Goal: Task Accomplishment & Management: Manage account settings

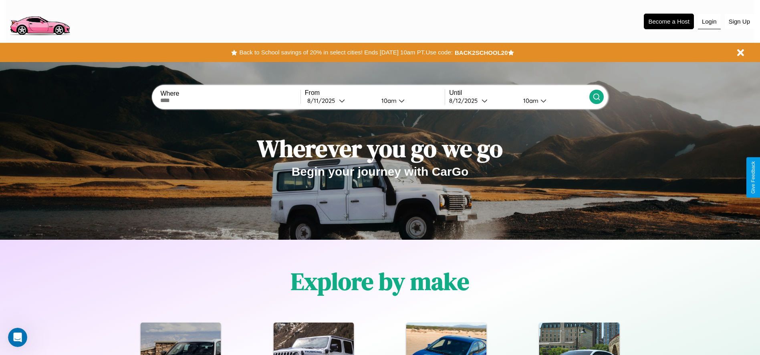
click at [709, 21] on button "Login" at bounding box center [709, 21] width 23 height 15
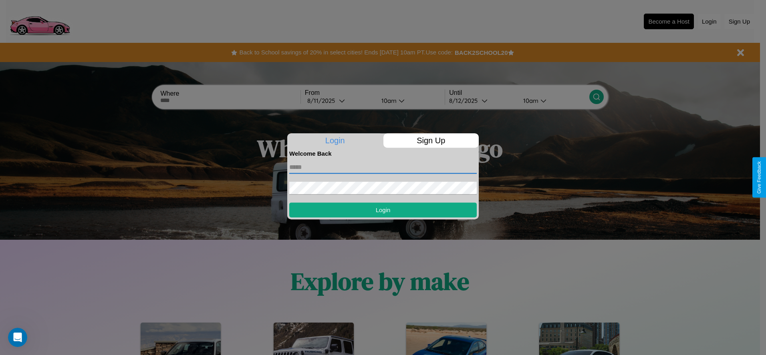
click at [383, 167] on input "text" at bounding box center [383, 167] width 188 height 13
type input "**********"
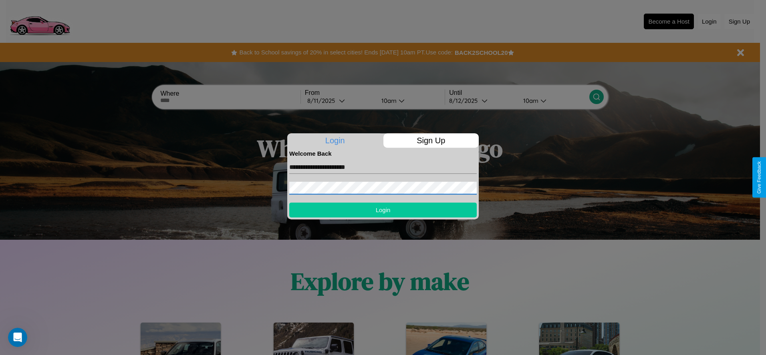
click at [383, 210] on button "Login" at bounding box center [383, 210] width 188 height 15
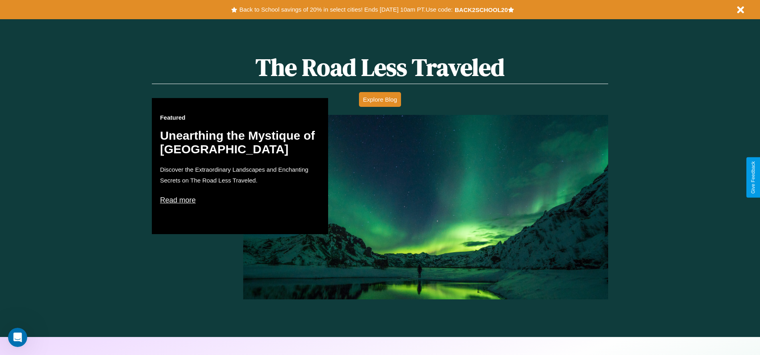
scroll to position [1150, 0]
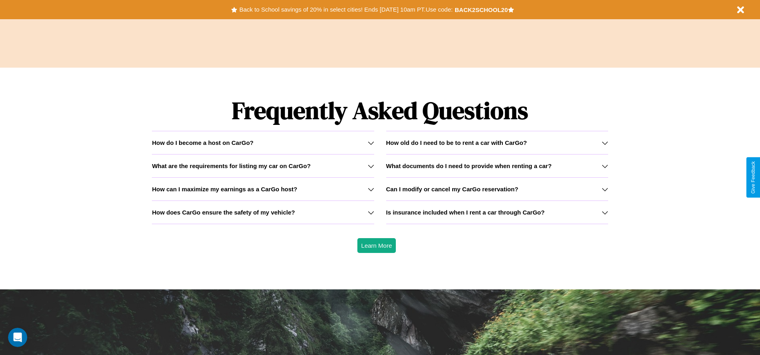
click at [497, 143] on h3 "How old do I need to be to rent a car with CarGo?" at bounding box center [456, 142] width 141 height 7
click at [263, 212] on h3 "How does CarGo ensure the safety of my vehicle?" at bounding box center [223, 212] width 143 height 7
click at [497, 166] on h3 "What documents do I need to provide when renting a car?" at bounding box center [468, 166] width 165 height 7
click at [497, 212] on h3 "Is insurance included when I rent a car through CarGo?" at bounding box center [465, 212] width 159 height 7
click at [263, 166] on h3 "What are the requirements for listing my car on CarGo?" at bounding box center [231, 166] width 159 height 7
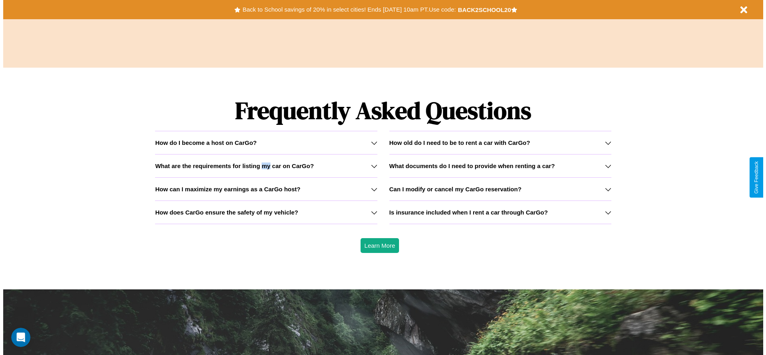
scroll to position [0, 0]
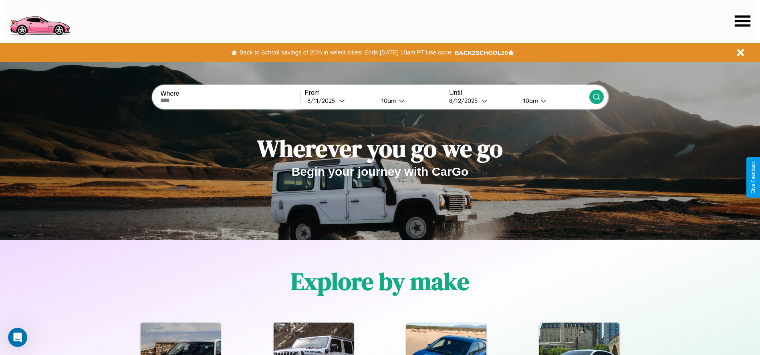
click at [743, 21] on icon at bounding box center [743, 20] width 16 height 11
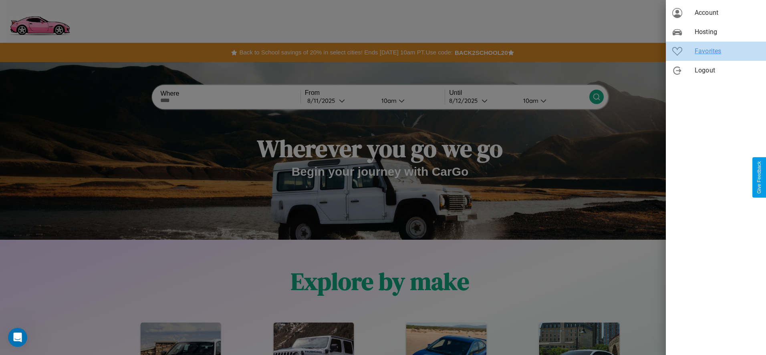
click at [716, 51] on span "Favorites" at bounding box center [727, 51] width 65 height 10
